Goal: Task Accomplishment & Management: Manage account settings

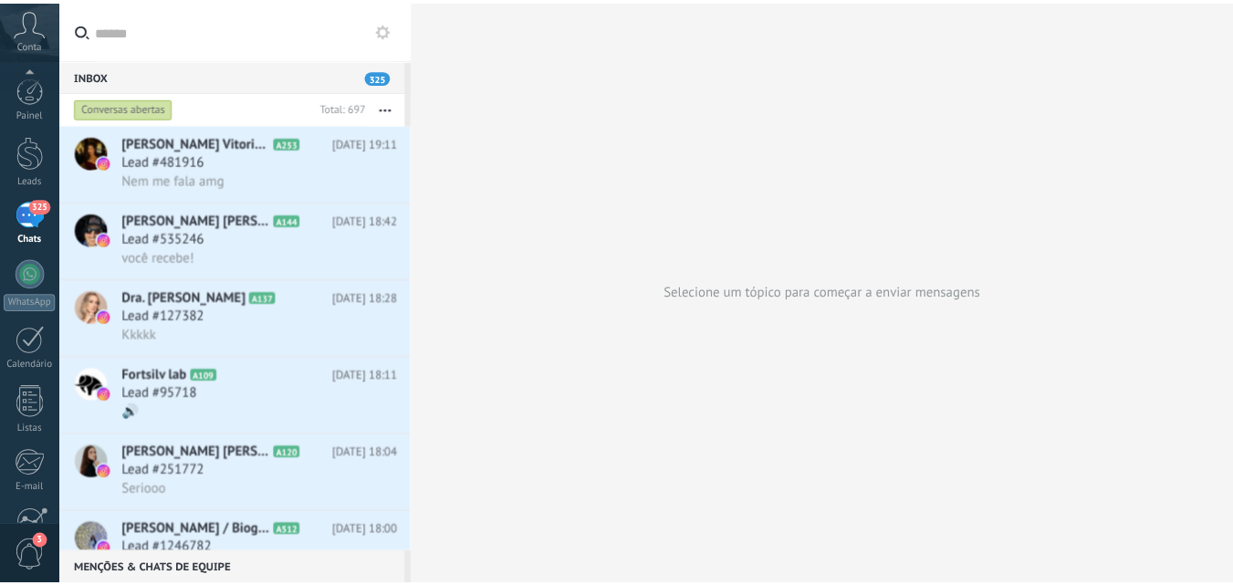
scroll to position [174, 0]
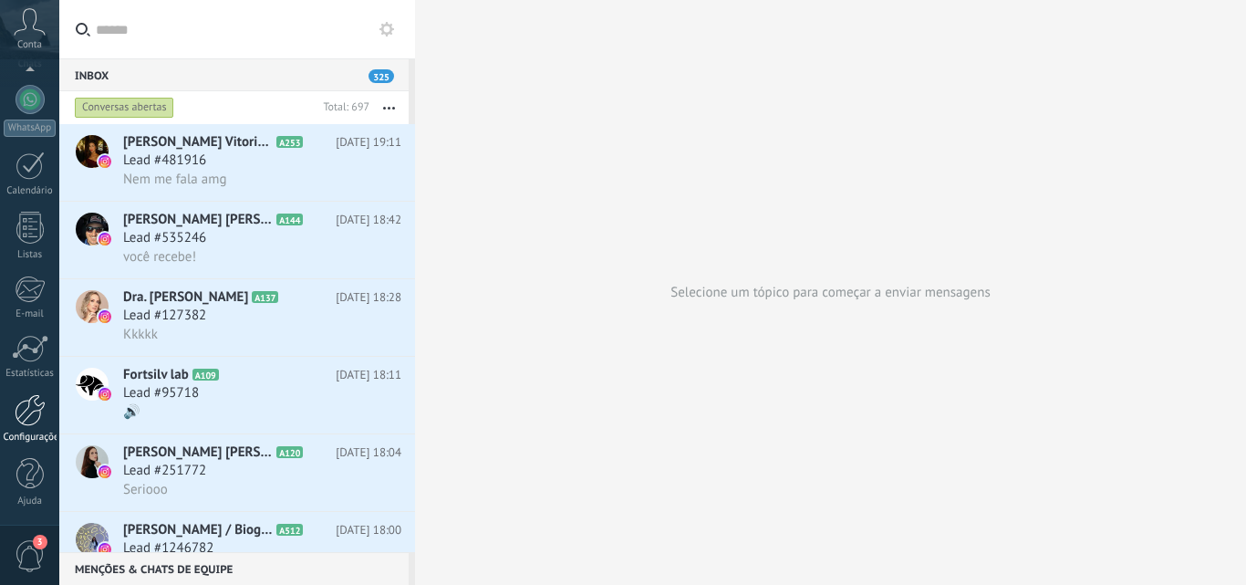
click at [35, 414] on div at bounding box center [30, 410] width 31 height 32
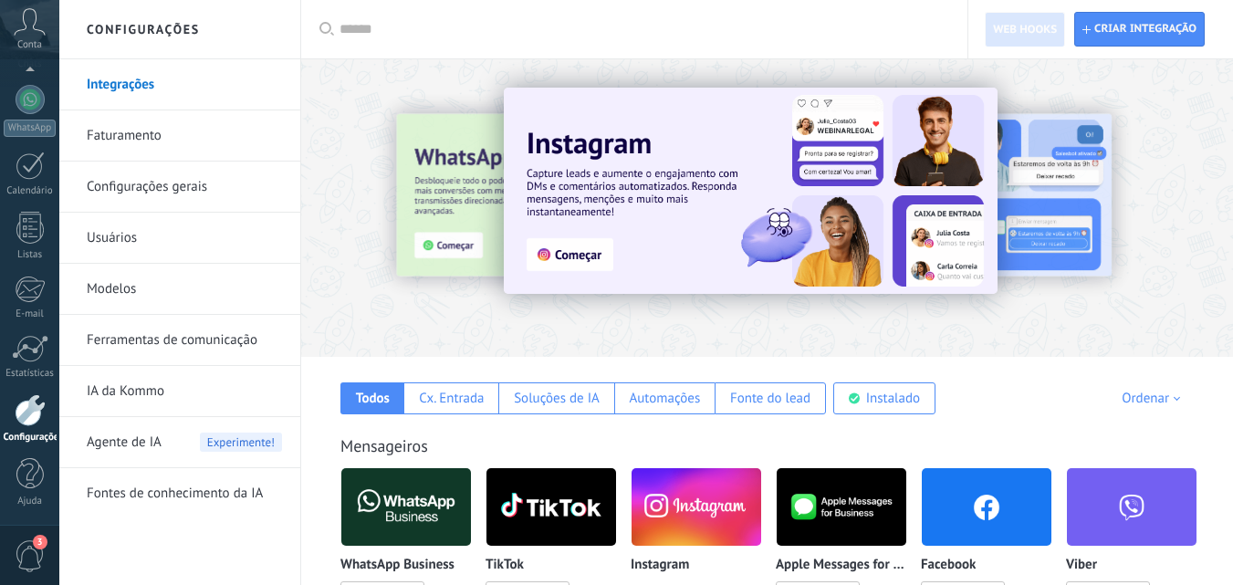
click at [140, 137] on link "Faturamento" at bounding box center [184, 135] width 195 height 51
